Goal: Contribute content: Contribute content

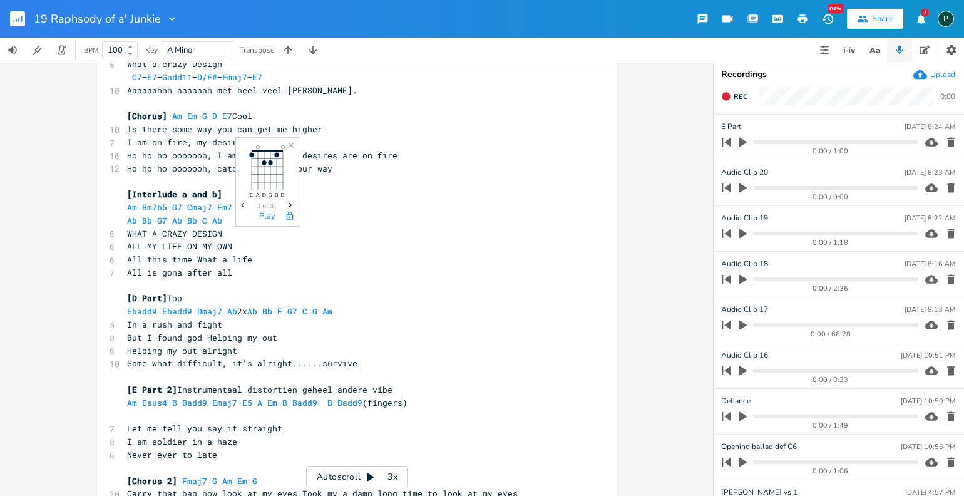
scroll to position [1125, 0]
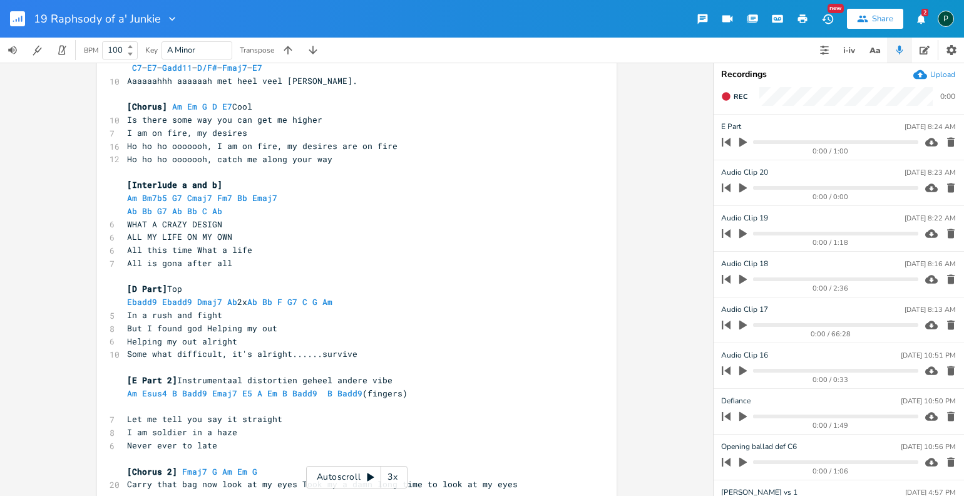
click at [742, 138] on icon "button" at bounding box center [742, 141] width 11 height 11
click at [742, 138] on icon "button" at bounding box center [743, 142] width 10 height 10
click at [737, 95] on span "Rec" at bounding box center [741, 96] width 14 height 9
click at [737, 95] on span "End" at bounding box center [741, 96] width 14 height 9
click at [237, 439] on pre "Never ever to late" at bounding box center [351, 445] width 452 height 13
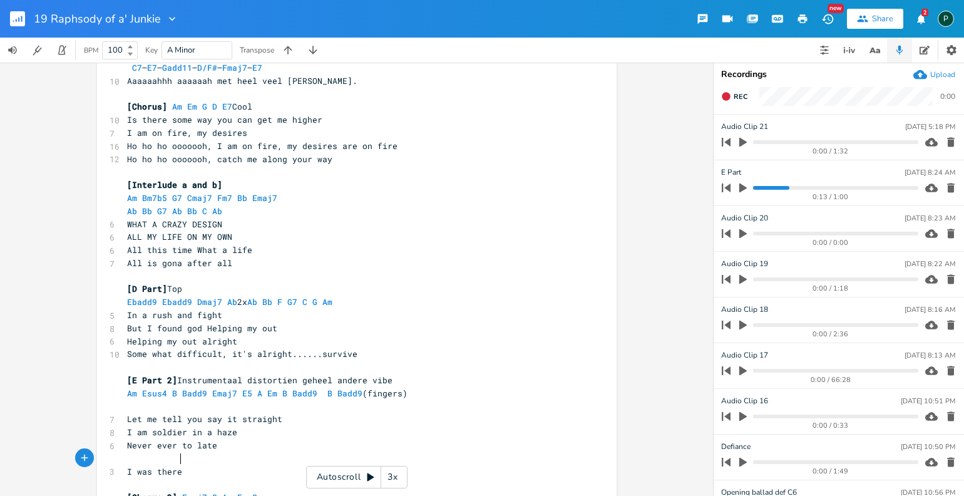
scroll to position [0, 43]
type textarea "I was there"
type textarea "t was"
type textarea "so worn out"
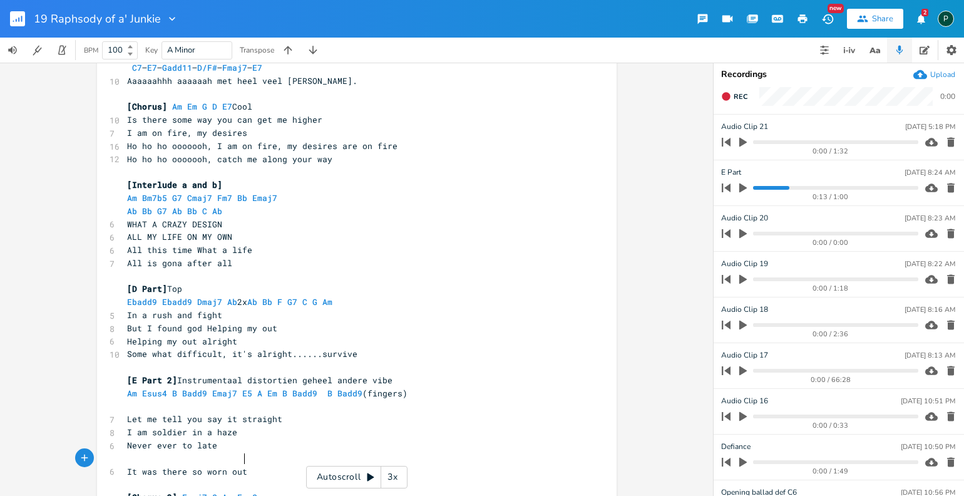
scroll to position [0, 48]
type textarea "I w"
type textarea "I was there born"
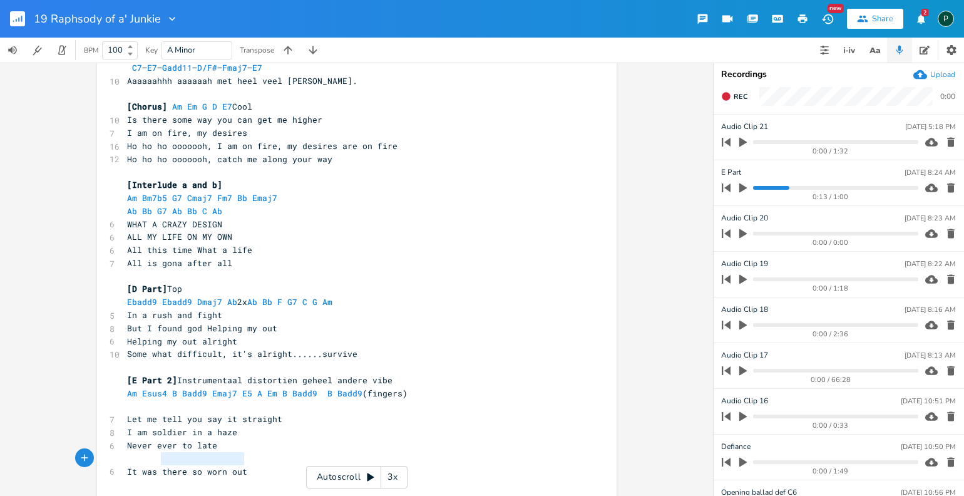
type textarea "It was there so worn out"
drag, startPoint x: 242, startPoint y: 459, endPoint x: 121, endPoint y: 461, distance: 120.2
click at [125, 465] on pre "It was there so worn out" at bounding box center [351, 471] width 452 height 13
click at [125, 478] on pre "​" at bounding box center [351, 484] width 452 height 13
click at [731, 89] on button "Rec" at bounding box center [734, 96] width 36 height 20
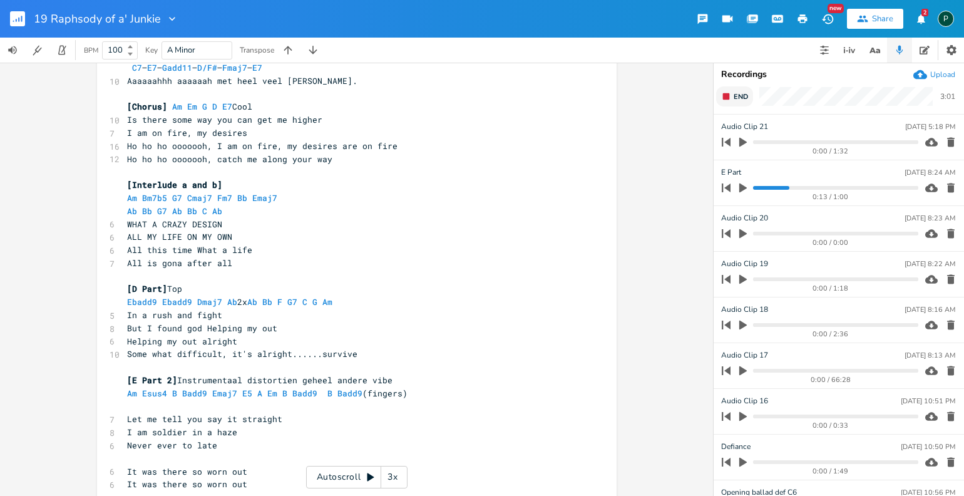
click at [731, 89] on button "End" at bounding box center [734, 96] width 37 height 20
click at [947, 143] on icon "button" at bounding box center [951, 142] width 8 height 9
click at [742, 186] on icon "button" at bounding box center [743, 187] width 8 height 9
click at [744, 190] on icon "button" at bounding box center [743, 188] width 10 height 10
click at [727, 98] on icon "button" at bounding box center [726, 96] width 8 height 8
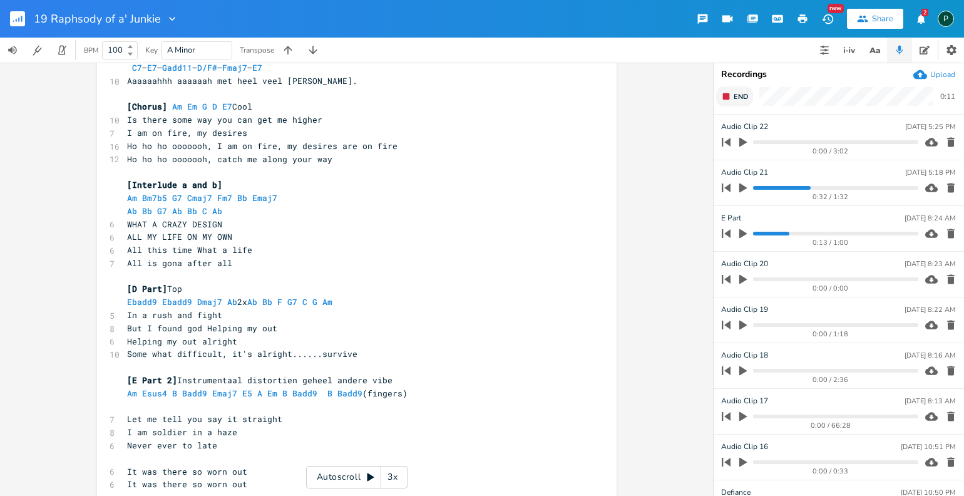
click at [727, 98] on rect "button" at bounding box center [726, 96] width 7 height 7
click at [727, 98] on icon "button" at bounding box center [726, 96] width 8 height 8
click at [727, 98] on rect "button" at bounding box center [726, 96] width 7 height 7
click at [727, 98] on icon "button" at bounding box center [726, 96] width 8 height 8
click at [727, 98] on rect "button" at bounding box center [726, 96] width 7 height 7
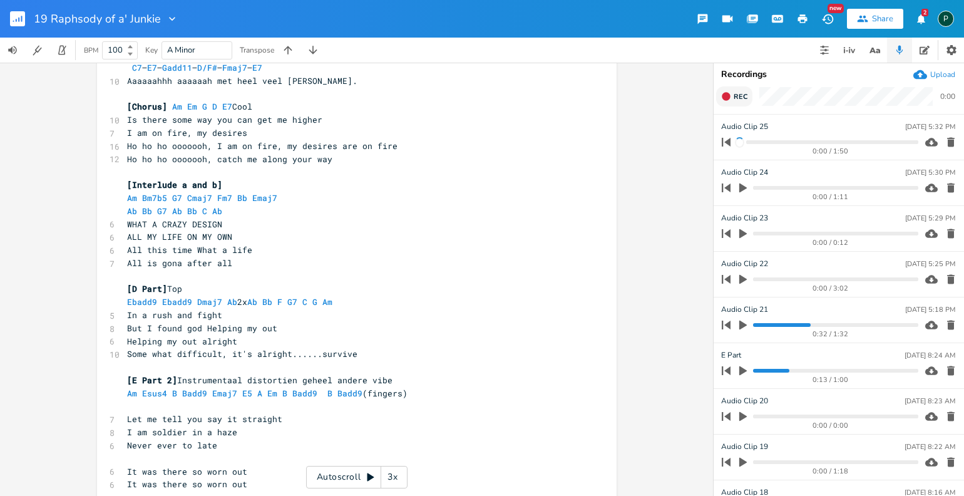
click at [727, 98] on icon "button" at bounding box center [726, 96] width 8 height 8
click at [727, 98] on rect "button" at bounding box center [726, 96] width 7 height 7
click at [727, 98] on icon "button" at bounding box center [726, 96] width 8 height 8
click at [727, 97] on rect "button" at bounding box center [726, 96] width 7 height 7
click at [727, 99] on icon "button" at bounding box center [726, 96] width 8 height 8
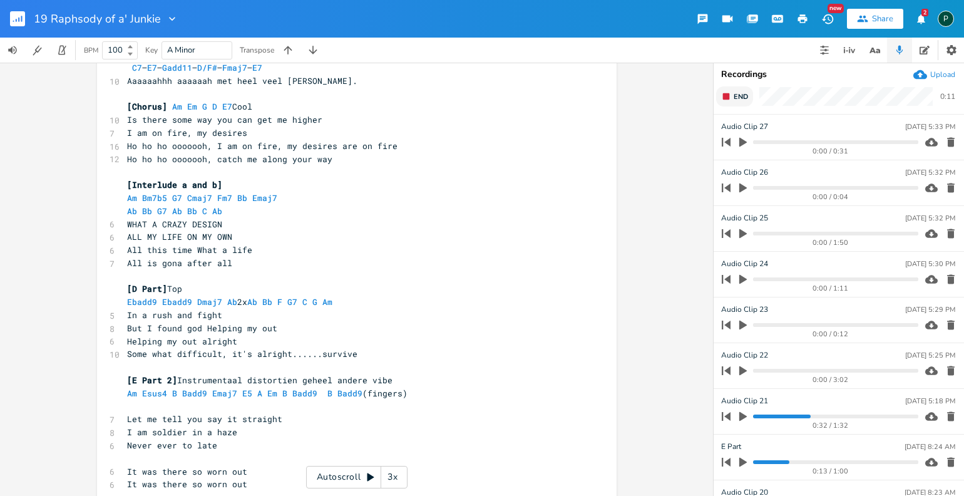
click at [727, 99] on rect "button" at bounding box center [726, 96] width 7 height 7
click at [727, 99] on icon "button" at bounding box center [726, 96] width 8 height 8
click at [727, 99] on rect "button" at bounding box center [726, 96] width 7 height 7
type input "Bird in the sky and"
click at [734, 95] on span "Rec" at bounding box center [741, 96] width 14 height 9
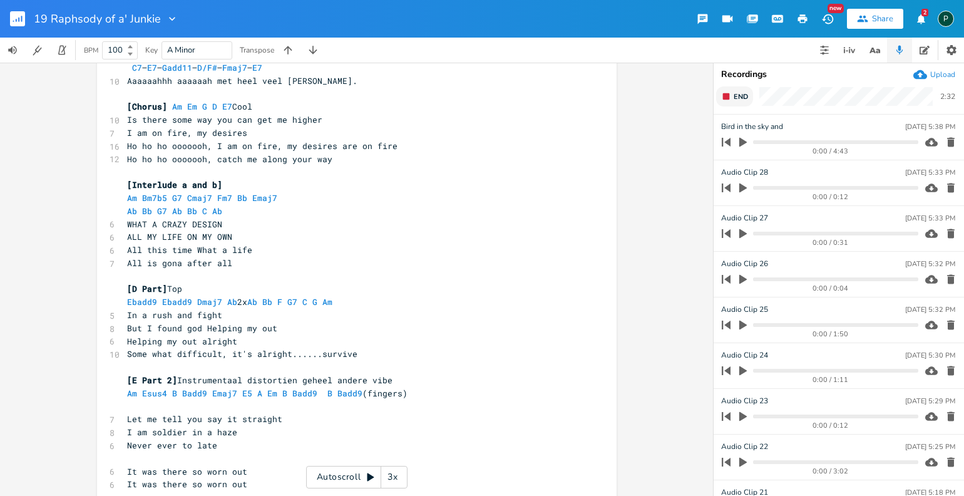
drag, startPoint x: 733, startPoint y: 95, endPoint x: 734, endPoint y: 104, distance: 8.8
click at [734, 104] on button "End" at bounding box center [734, 96] width 37 height 20
click at [734, 104] on button "Rec" at bounding box center [734, 96] width 36 height 20
click at [734, 104] on button "End" at bounding box center [734, 96] width 37 height 20
click at [742, 234] on icon "button" at bounding box center [743, 233] width 8 height 9
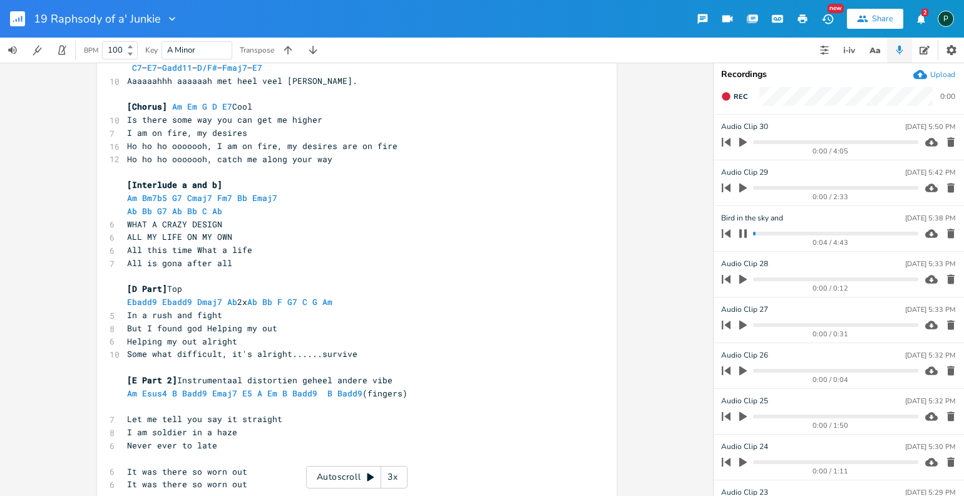
click at [774, 233] on progress at bounding box center [835, 234] width 165 height 4
click at [848, 234] on progress at bounding box center [835, 234] width 165 height 4
click at [811, 234] on progress at bounding box center [835, 234] width 165 height 4
click at [844, 232] on progress at bounding box center [835, 234] width 165 height 4
click at [853, 234] on progress at bounding box center [835, 234] width 165 height 4
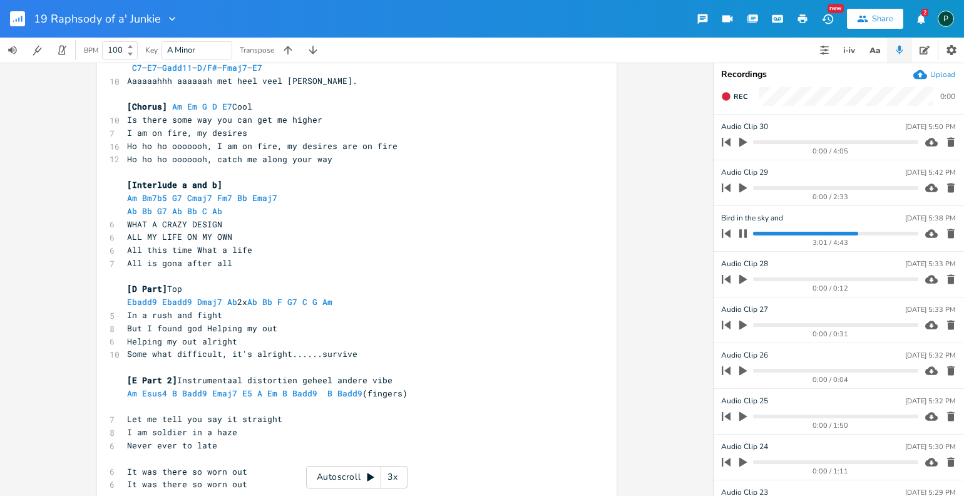
click at [861, 234] on progress at bounding box center [835, 234] width 165 height 4
click at [747, 232] on icon "button" at bounding box center [743, 233] width 10 height 10
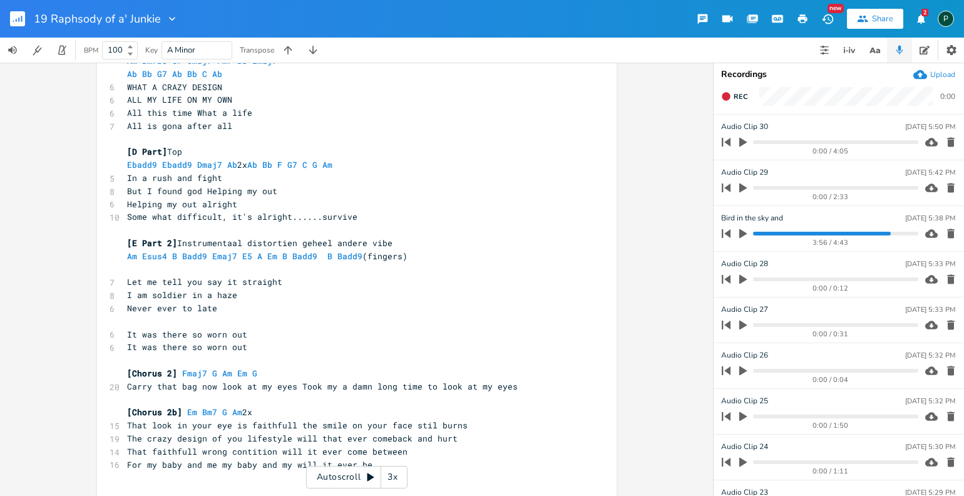
scroll to position [1266, 0]
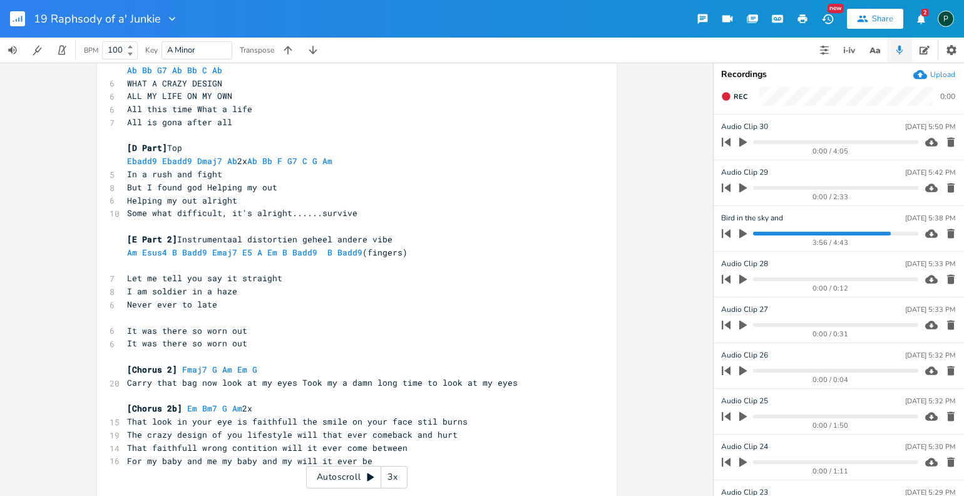
click at [259, 337] on pre "It was there so worn out" at bounding box center [351, 343] width 452 height 13
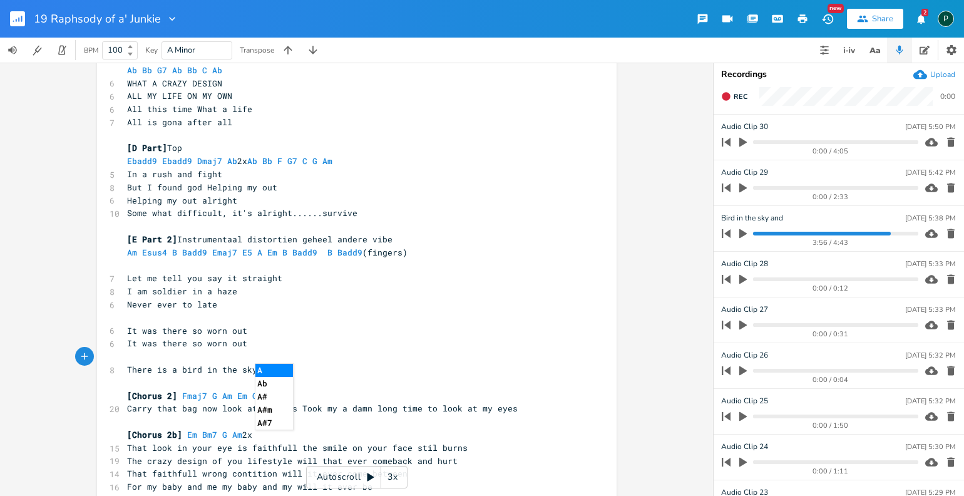
scroll to position [0, 108]
type textarea "There is a bird in the sky and"
type textarea "it flys d"
type textarea "si"
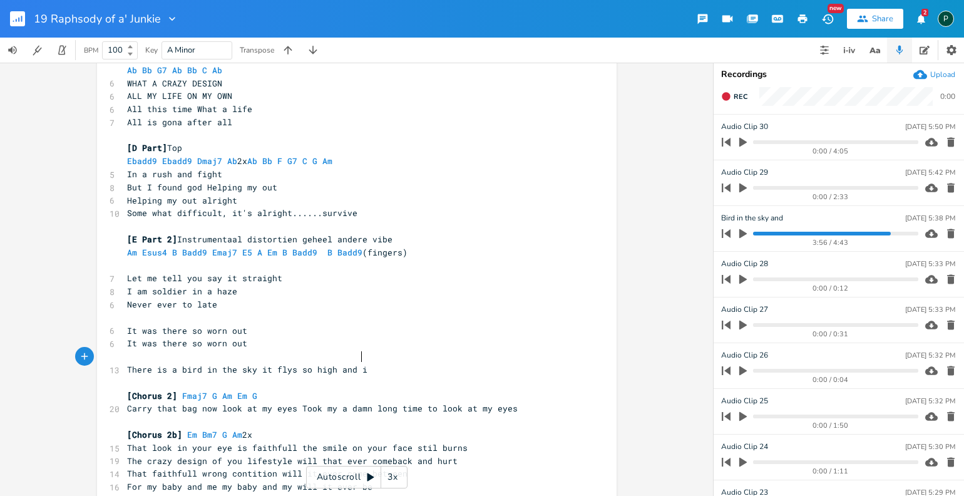
type textarea "o high and it"
type textarea "ir"
type textarea "t won't come down"
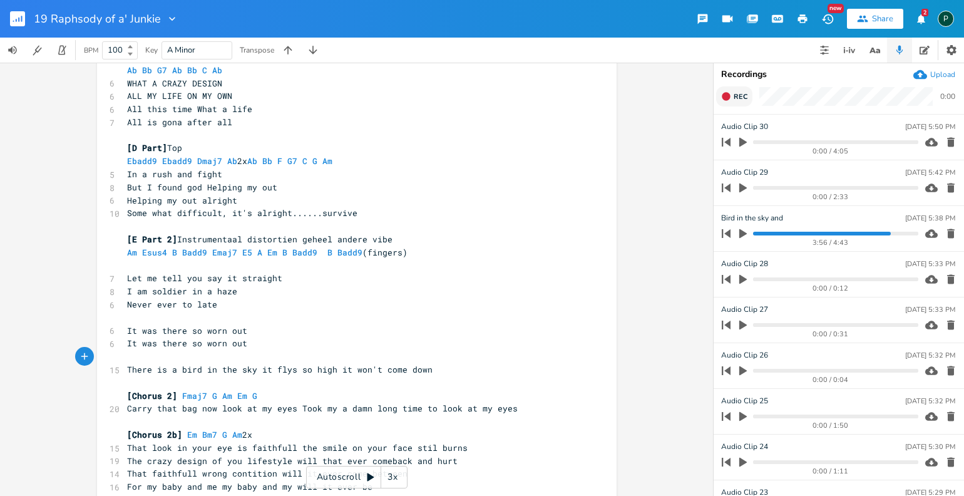
click at [737, 104] on button "Rec" at bounding box center [734, 96] width 36 height 20
click at [737, 104] on button "End" at bounding box center [734, 96] width 37 height 20
click at [737, 104] on button "Rec" at bounding box center [734, 96] width 36 height 20
click at [737, 104] on button "End" at bounding box center [734, 96] width 37 height 20
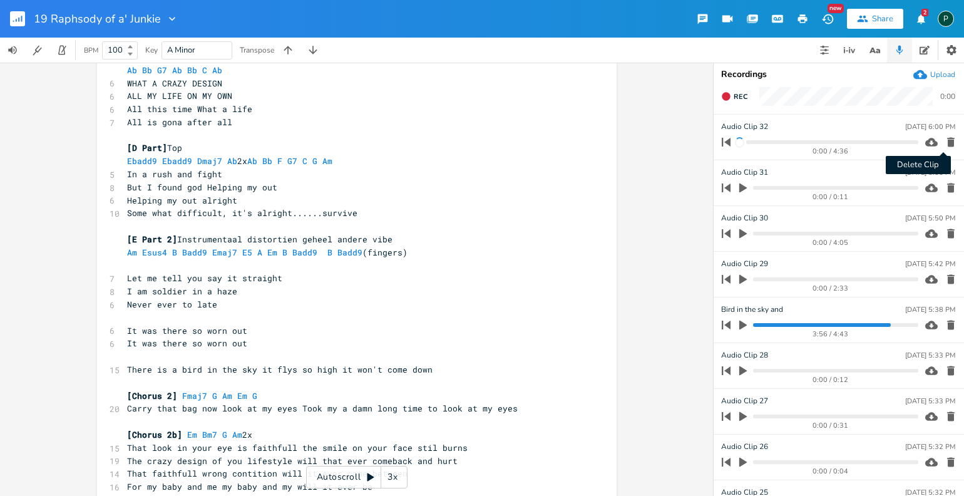
click at [947, 138] on icon "button" at bounding box center [951, 142] width 8 height 9
click at [774, 307] on input "Bird in the sky and" at bounding box center [753, 309] width 64 height 11
type input "Bird in the sky and Eens luisteren misschien toch lekker"
